Goal: Task Accomplishment & Management: Use online tool/utility

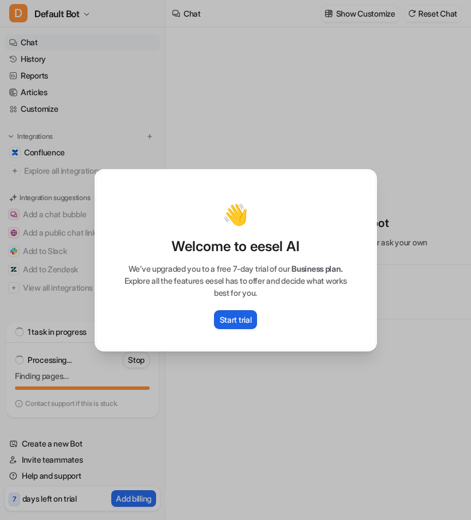
click at [257, 329] on button "Start trial" at bounding box center [236, 319] width 44 height 19
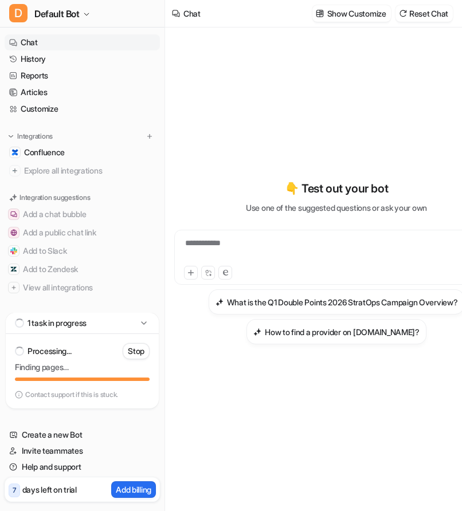
click at [346, 202] on p "Use one of the suggested questions or ask your own" at bounding box center [336, 208] width 181 height 12
click at [360, 189] on p "👇 Test out your bot" at bounding box center [336, 188] width 103 height 17
click at [287, 251] on div "**********" at bounding box center [333, 250] width 313 height 26
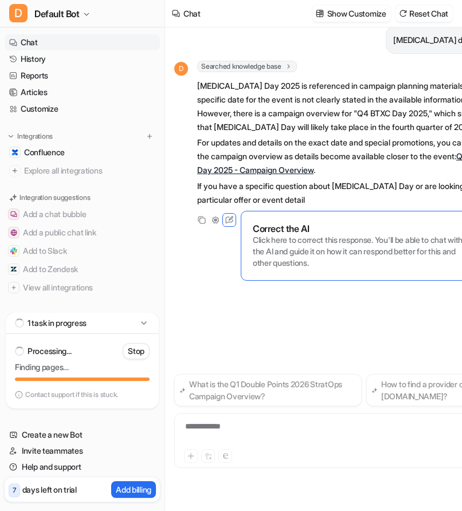
scroll to position [93, 0]
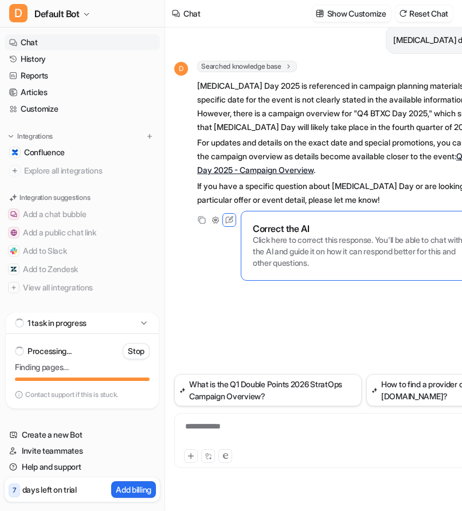
click at [358, 173] on link "Q4 BTXC Day 2025 - Campaign Overview" at bounding box center [343, 163] width 292 height 24
